Goal: Task Accomplishment & Management: Manage account settings

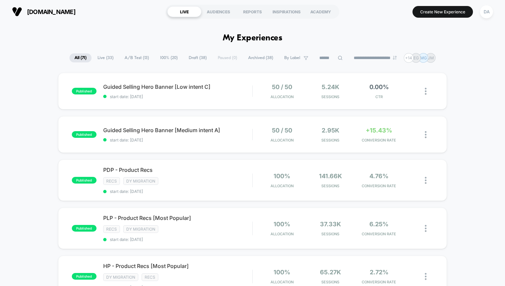
click at [169, 59] on span "100% ( 20 )" at bounding box center [169, 57] width 28 height 9
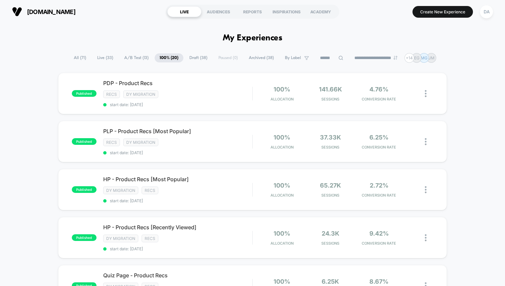
click at [125, 58] on span "A/B Test ( 13 )" at bounding box center [136, 57] width 34 height 9
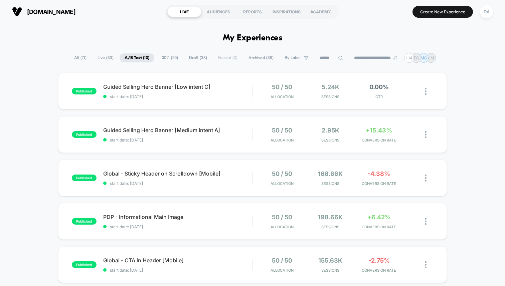
click at [338, 57] on icon at bounding box center [340, 57] width 5 height 5
type input "******"
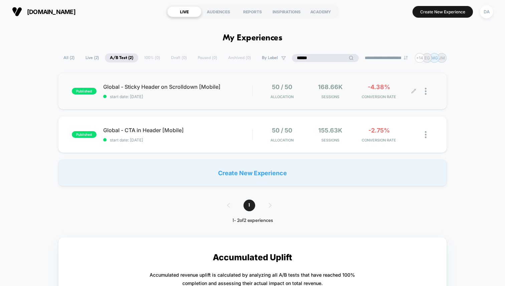
click at [427, 90] on div at bounding box center [429, 92] width 8 height 16
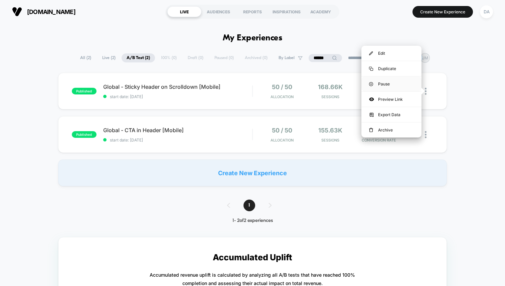
click at [395, 83] on div "Pause" at bounding box center [392, 84] width 60 height 15
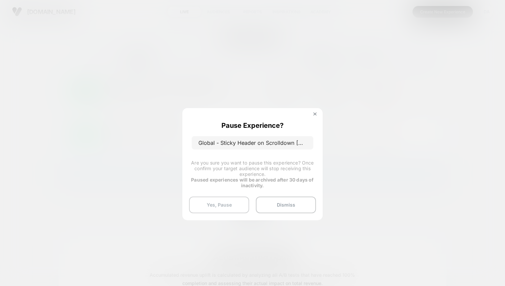
click at [229, 204] on button "Yes, Pause" at bounding box center [219, 205] width 60 height 17
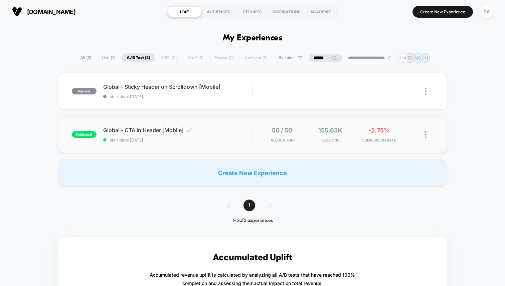
click at [212, 130] on span "Global - CTA in Header [Mobile] Click to edit experience details" at bounding box center [177, 130] width 149 height 7
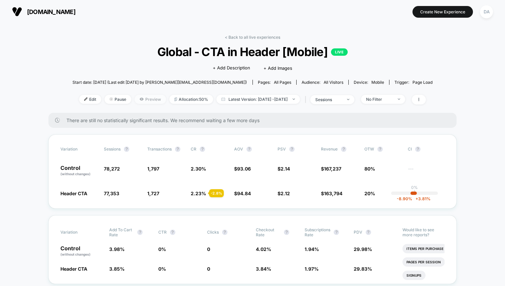
click at [143, 99] on span "Preview" at bounding box center [150, 99] width 31 height 9
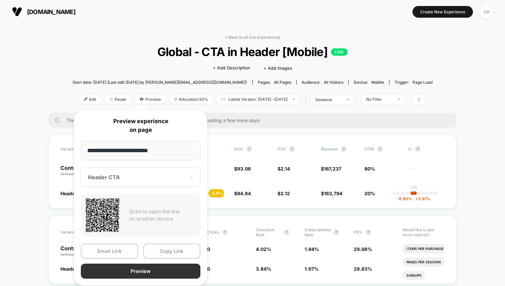
click at [132, 278] on button "Preview" at bounding box center [141, 271] width 120 height 15
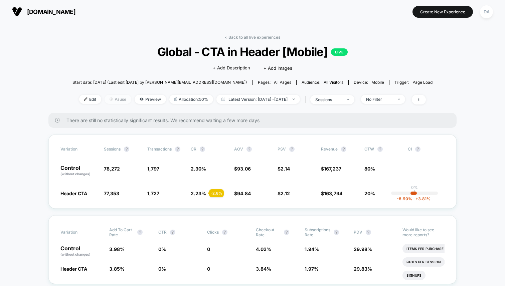
click at [108, 99] on span "Pause" at bounding box center [118, 99] width 27 height 9
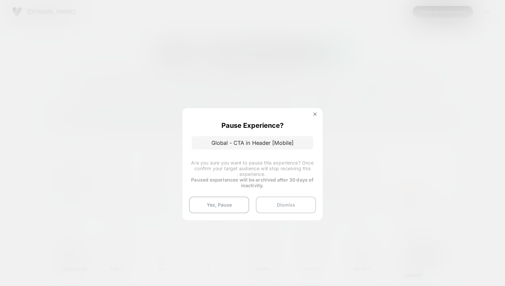
click at [302, 208] on button "Dismiss" at bounding box center [286, 205] width 60 height 17
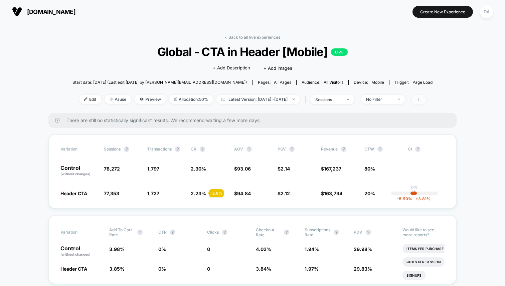
click at [426, 98] on span at bounding box center [419, 100] width 14 height 10
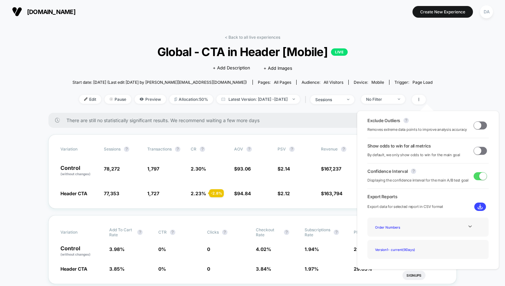
click at [123, 125] on div "There are still no statistically significant results. We recommend waiting a fe…" at bounding box center [252, 120] width 408 height 15
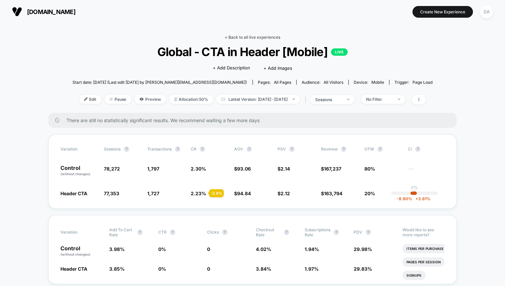
click at [246, 37] on link "< Back to all live experiences" at bounding box center [252, 37] width 55 height 5
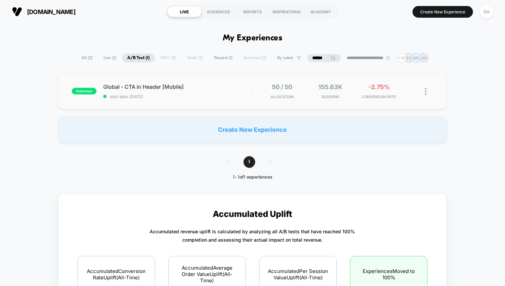
click at [425, 92] on img at bounding box center [426, 91] width 2 height 7
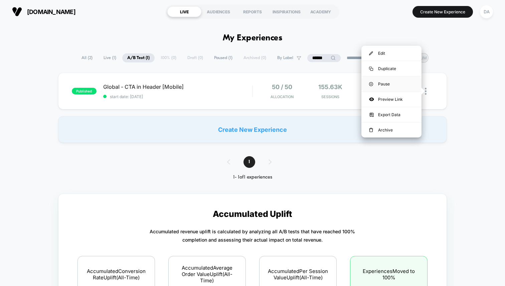
click at [393, 87] on div "Pause" at bounding box center [392, 84] width 60 height 15
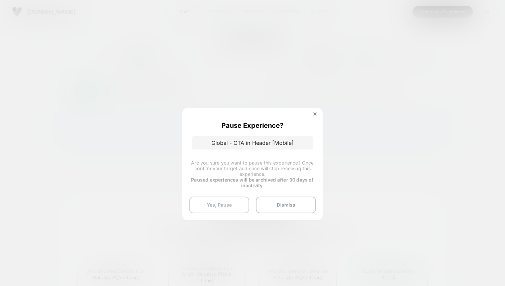
click at [234, 208] on button "Yes, Pause" at bounding box center [219, 205] width 60 height 17
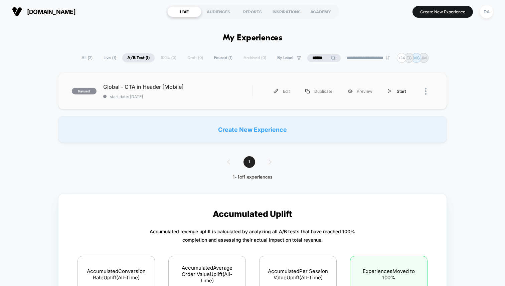
click at [402, 91] on div "Start" at bounding box center [397, 91] width 34 height 15
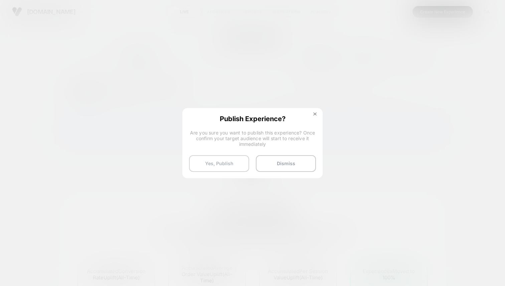
click at [234, 162] on button "Yes, Publish" at bounding box center [219, 163] width 60 height 17
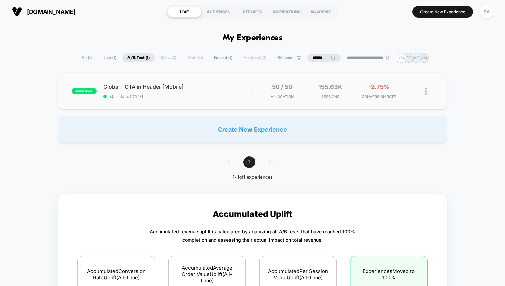
click at [426, 89] on img at bounding box center [426, 91] width 2 height 7
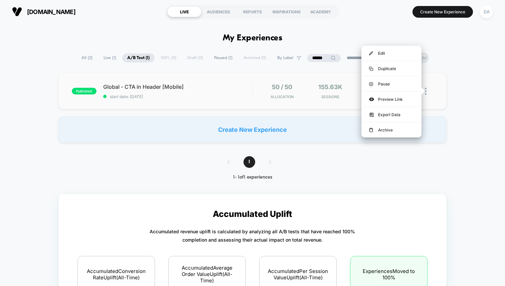
click at [236, 80] on div "published Global - CTA in Header [Mobile] start date: [DATE] 50 / 50 Allocation…" at bounding box center [252, 91] width 389 height 37
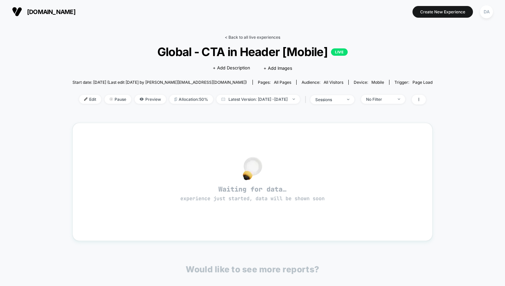
click at [257, 38] on link "< Back to all live experiences" at bounding box center [252, 37] width 55 height 5
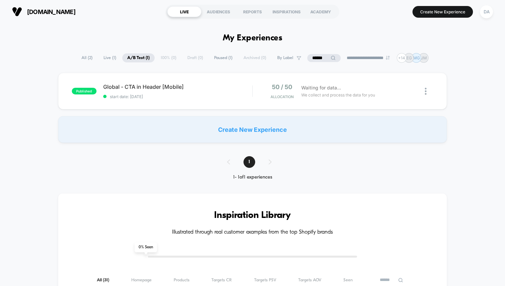
click at [217, 59] on span "Paused ( 1 )" at bounding box center [223, 57] width 28 height 9
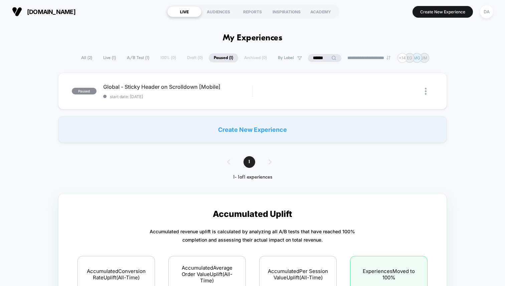
click at [127, 54] on span "A/B Test ( 1 )" at bounding box center [138, 57] width 32 height 9
click at [214, 56] on span "Paused ( 1 )" at bounding box center [223, 57] width 28 height 9
